Goal: Task Accomplishment & Management: Complete application form

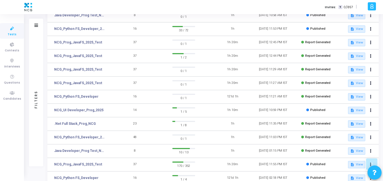
scroll to position [119, 0]
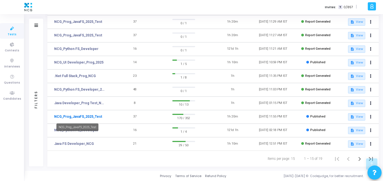
click at [91, 118] on link "NCG_Prog_JavaFS_2025_Test" at bounding box center [78, 116] width 48 height 5
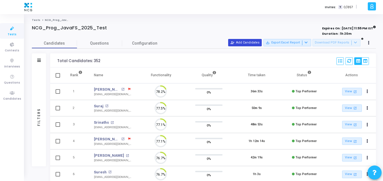
click at [245, 40] on button "person_add_alt Add Candidates" at bounding box center [245, 42] width 34 height 7
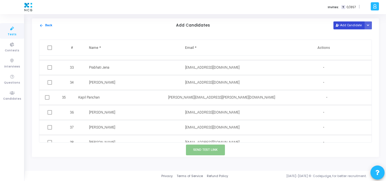
click at [345, 24] on button "Add Candidate" at bounding box center [348, 25] width 31 height 8
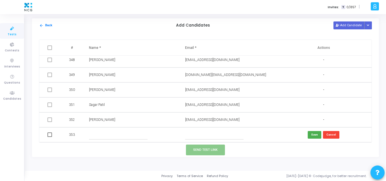
click at [195, 138] on td at bounding box center [227, 134] width 96 height 15
click at [195, 138] on input "text" at bounding box center [214, 134] width 58 height 9
paste input "[EMAIL_ADDRESS][DOMAIN_NAME]"
type input "[EMAIL_ADDRESS][DOMAIN_NAME]"
click at [128, 133] on input "text" at bounding box center [118, 134] width 58 height 9
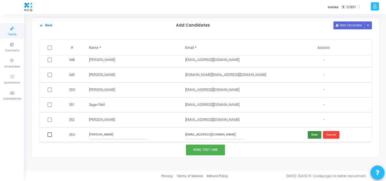
type input "[PERSON_NAME]"
click at [313, 136] on button "Save" at bounding box center [314, 135] width 14 height 8
click at [47, 135] on span at bounding box center [49, 134] width 5 height 5
click at [49, 137] on input "checkbox" at bounding box center [49, 137] width 0 height 0
checkbox input "true"
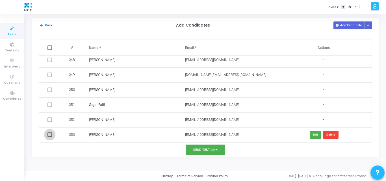
checkbox input "true"
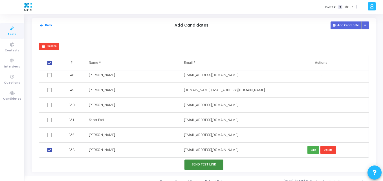
click at [194, 168] on button "Send Test Link" at bounding box center [204, 165] width 39 height 10
